Goal: Task Accomplishment & Management: Use online tool/utility

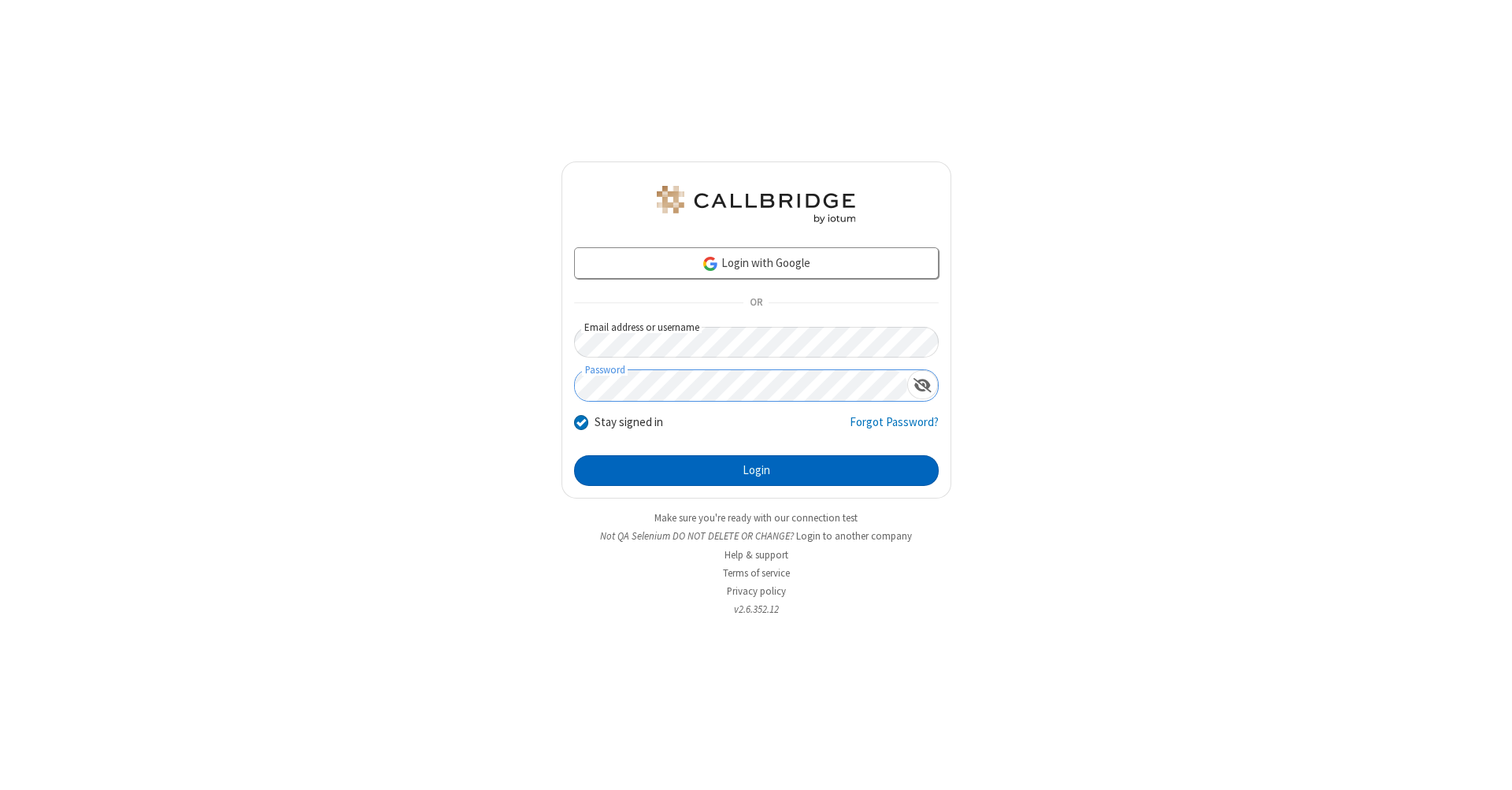
click at [756, 471] on button "Login" at bounding box center [756, 471] width 365 height 32
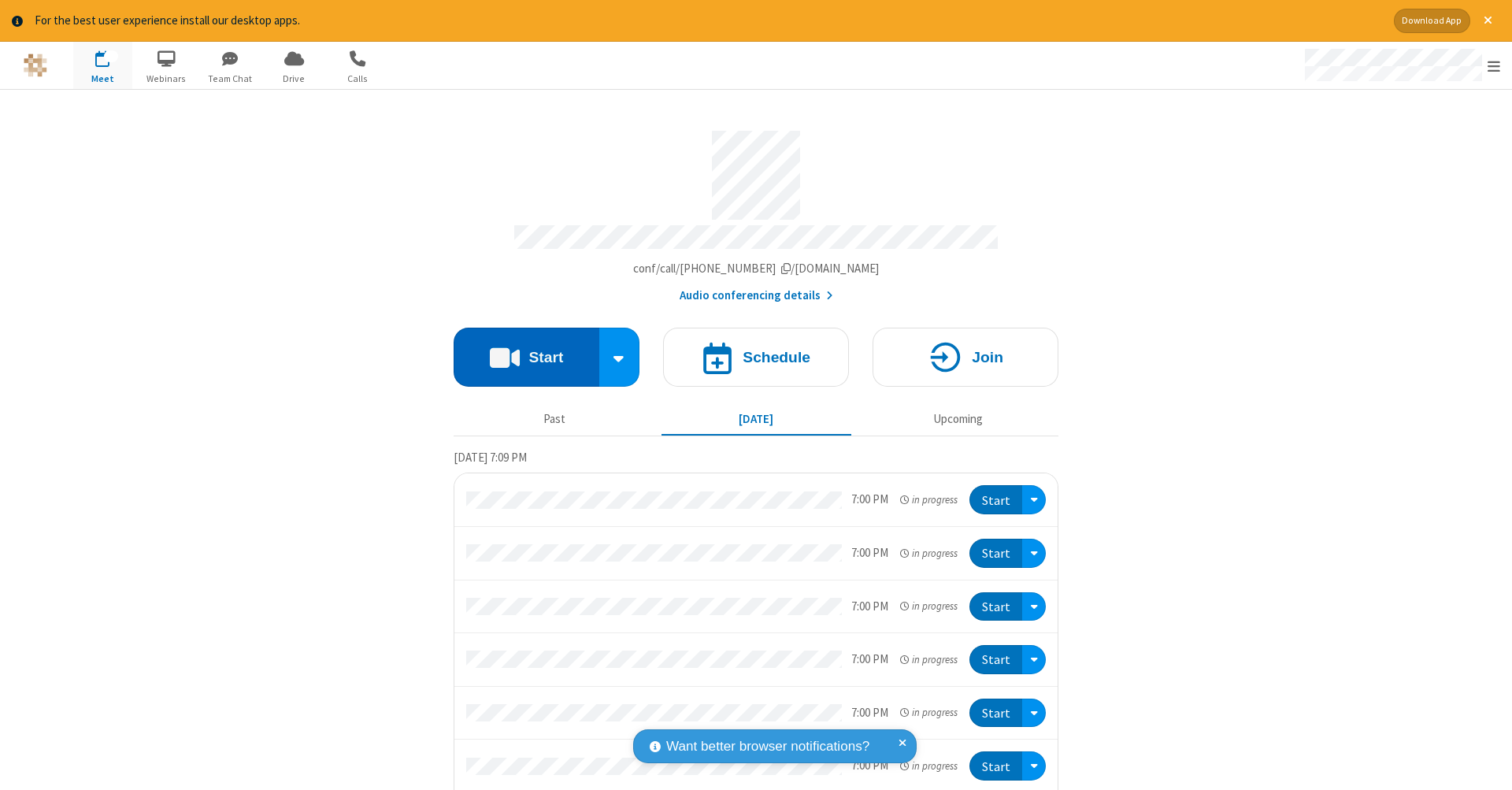
click at [520, 349] on button "Start" at bounding box center [526, 356] width 145 height 59
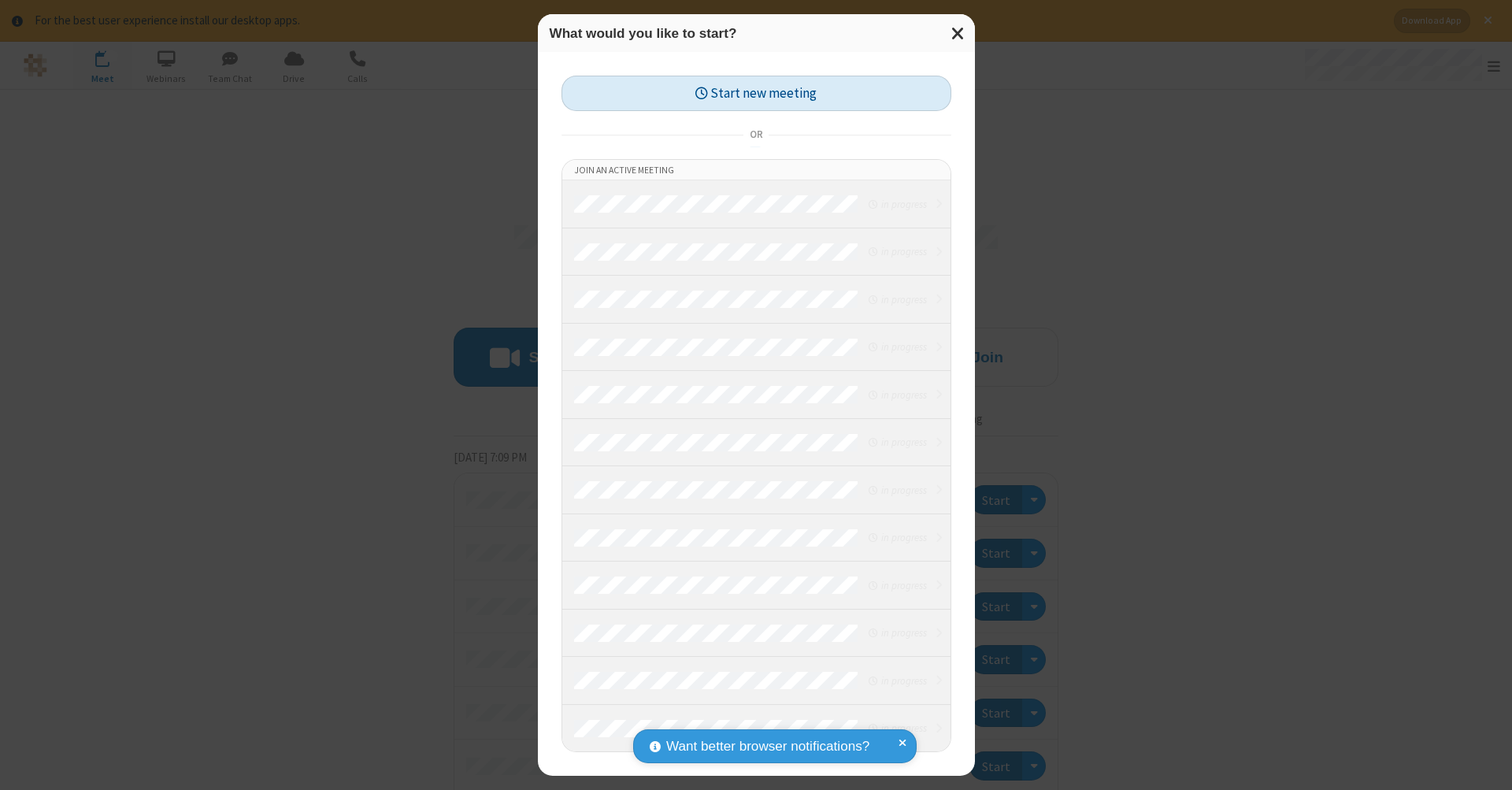
click at [756, 92] on button "Start new meeting" at bounding box center [756, 92] width 390 height 36
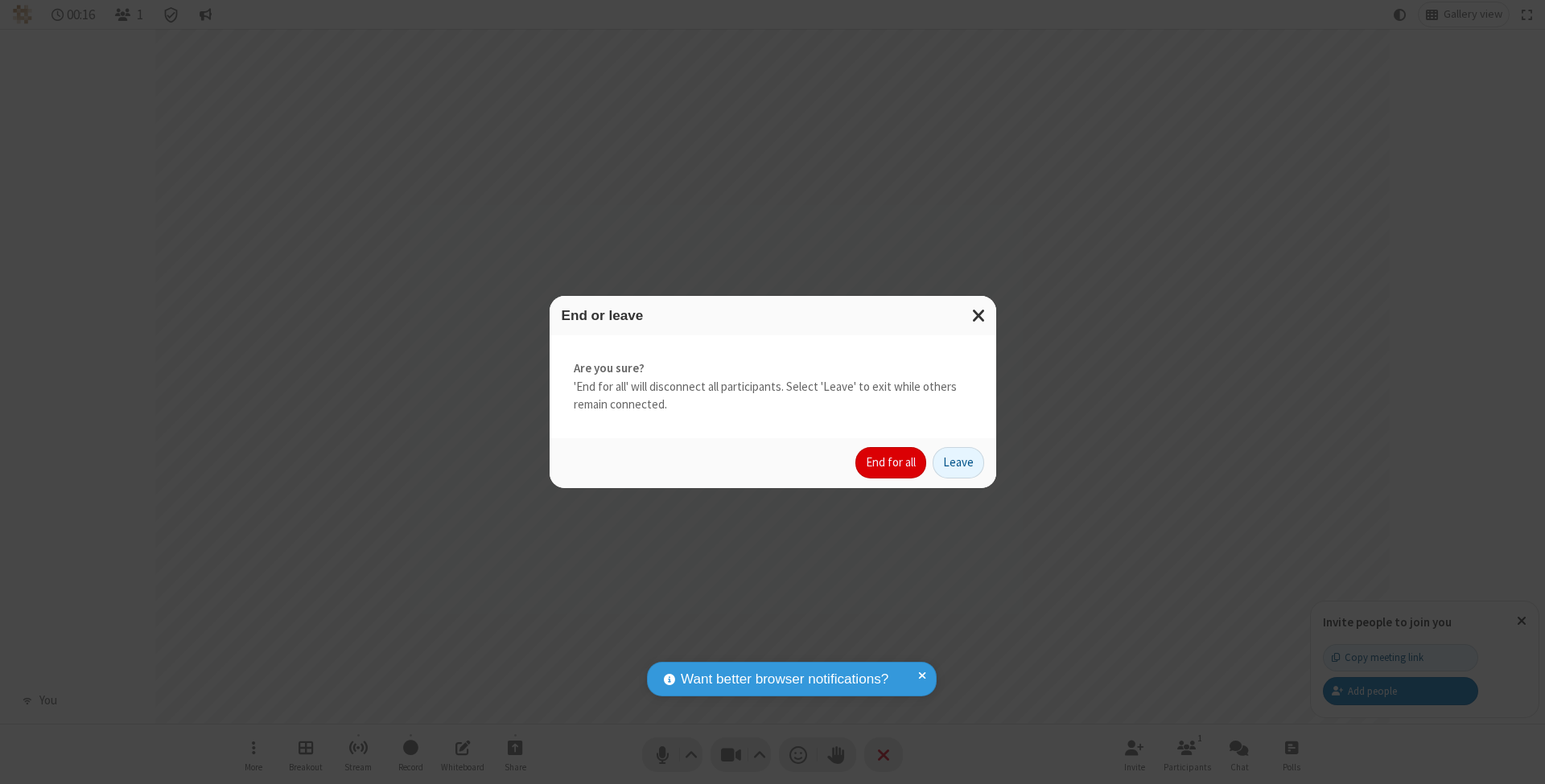
click at [892, 461] on button "End for all" at bounding box center [891, 463] width 71 height 32
